Goal: Transaction & Acquisition: Download file/media

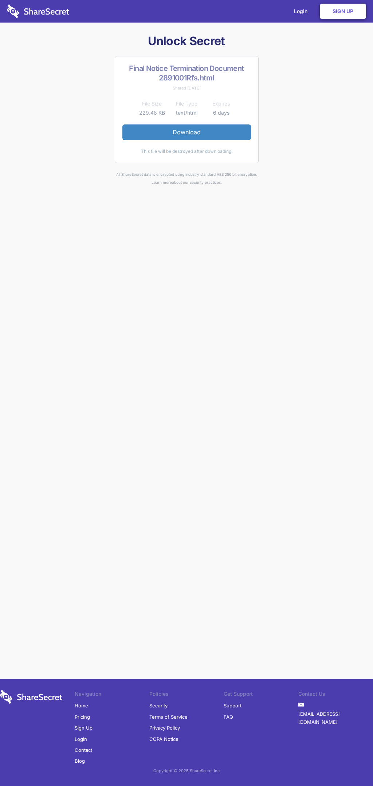
click at [186, 132] on link "Download" at bounding box center [186, 131] width 128 height 15
